Goal: Find specific page/section: Find specific page/section

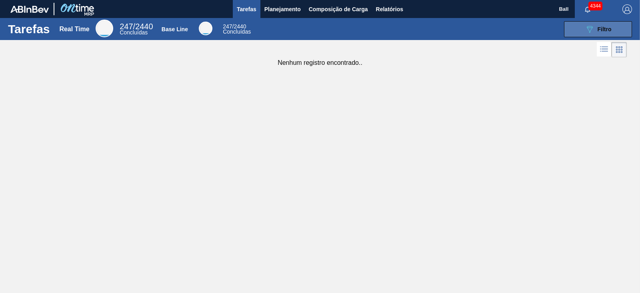
click at [594, 30] on icon "089F7B8B-B2A5-4AFE-B5C0-19BA573D28AC" at bounding box center [589, 29] width 10 height 10
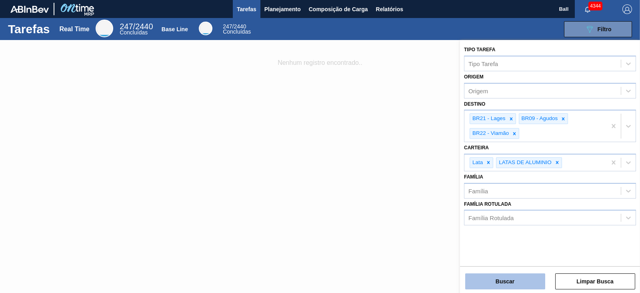
click at [530, 286] on button "Buscar" at bounding box center [505, 281] width 80 height 16
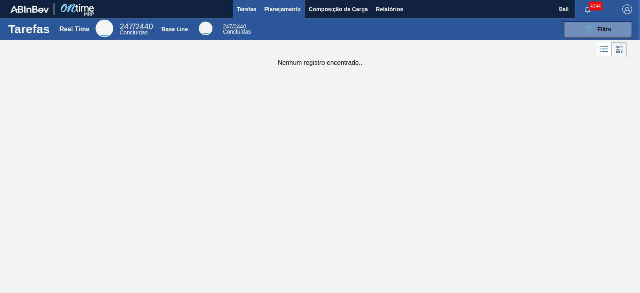
click at [281, 12] on span "Planejamento" at bounding box center [282, 9] width 36 height 10
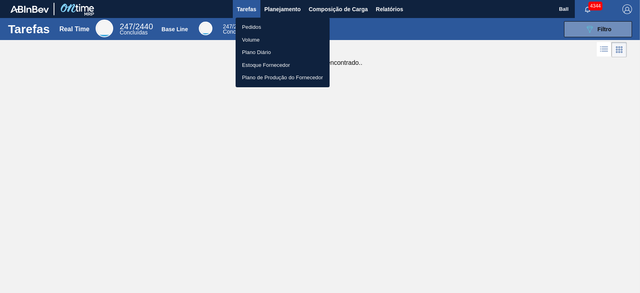
click at [243, 4] on div at bounding box center [320, 146] width 640 height 293
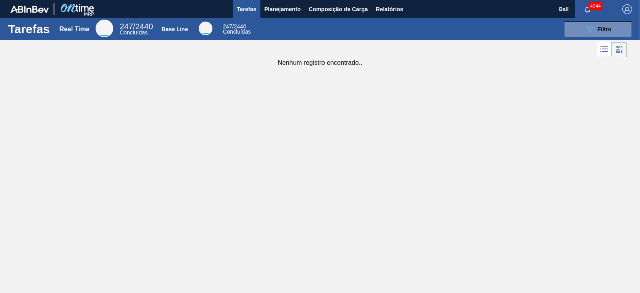
click at [241, 7] on span "Tarefas" at bounding box center [247, 9] width 20 height 10
click at [594, 28] on div "089F7B8B-B2A5-4AFE-B5C0-19BA573D28AC Filtro" at bounding box center [597, 29] width 27 height 10
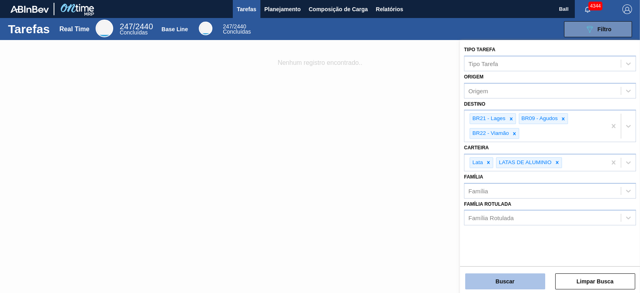
click at [503, 281] on button "Buscar" at bounding box center [505, 281] width 80 height 16
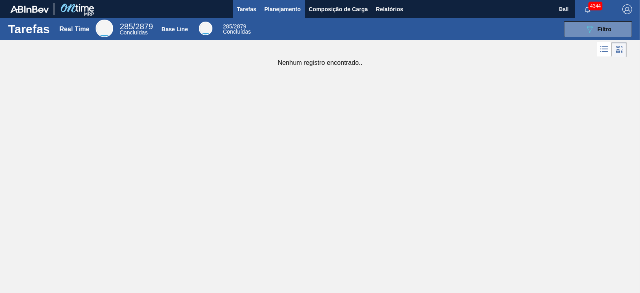
click at [286, 7] on span "Planejamento" at bounding box center [282, 9] width 36 height 10
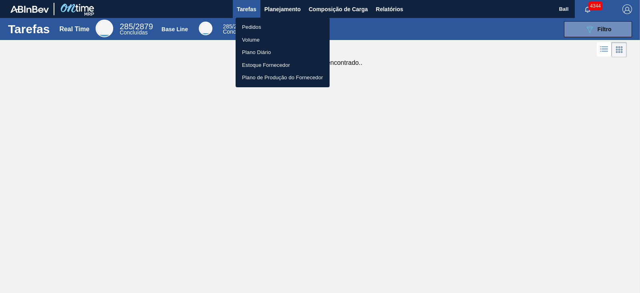
click at [268, 38] on li "Volume" at bounding box center [282, 40] width 94 height 13
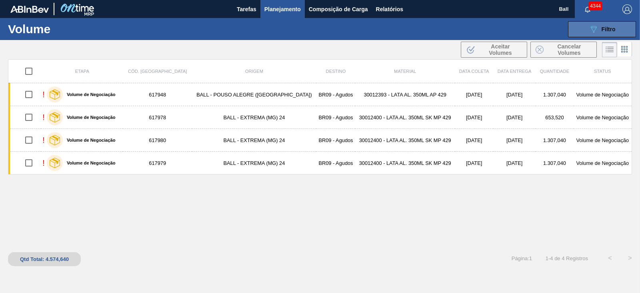
click at [614, 24] on div "089F7B8B-B2A5-4AFE-B5C0-19BA573D28AC Filtro" at bounding box center [601, 29] width 27 height 10
click at [281, 8] on span "Planejamento" at bounding box center [282, 9] width 36 height 10
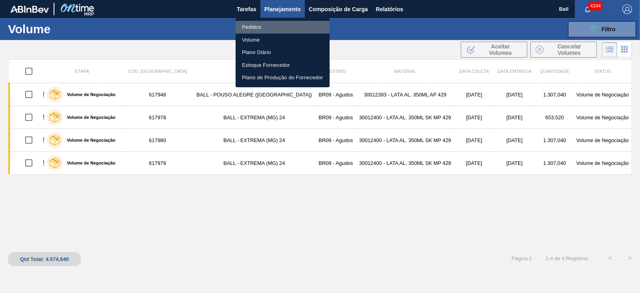
click at [258, 27] on li "Pedidos" at bounding box center [282, 27] width 94 height 13
